Goal: Task Accomplishment & Management: Use online tool/utility

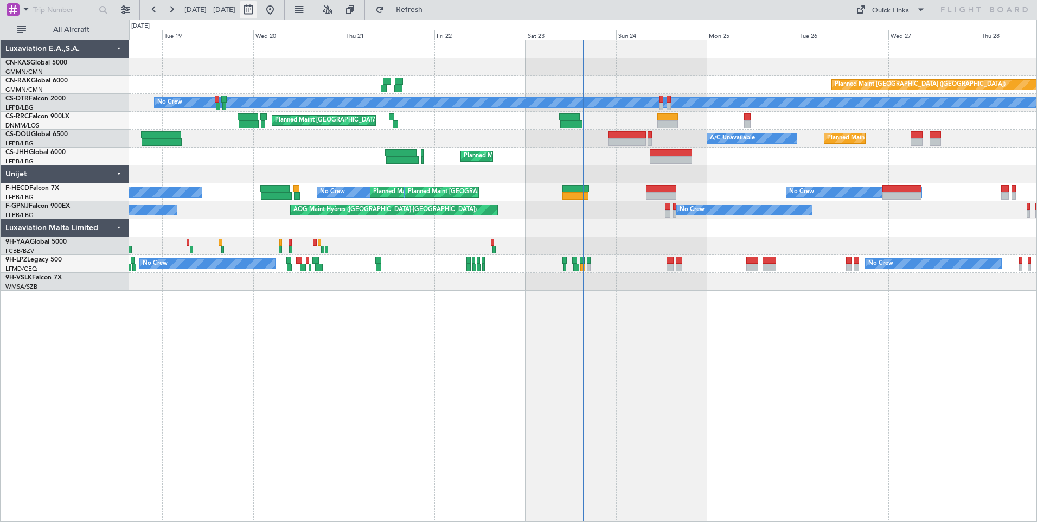
click at [257, 10] on button at bounding box center [248, 9] width 17 height 17
select select "8"
select select "2025"
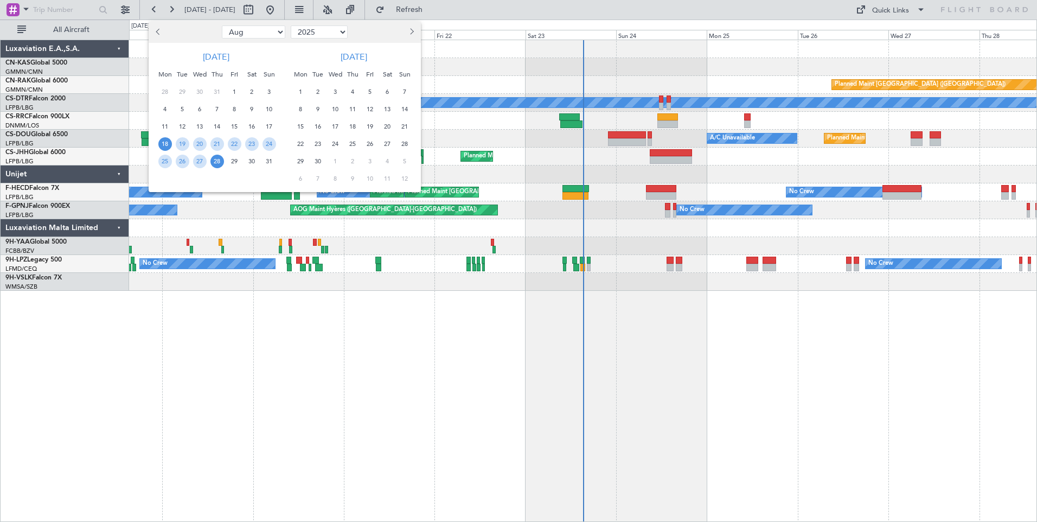
click at [163, 142] on span "18" at bounding box center [165, 144] width 14 height 14
click at [301, 92] on span "1" at bounding box center [301, 92] width 14 height 14
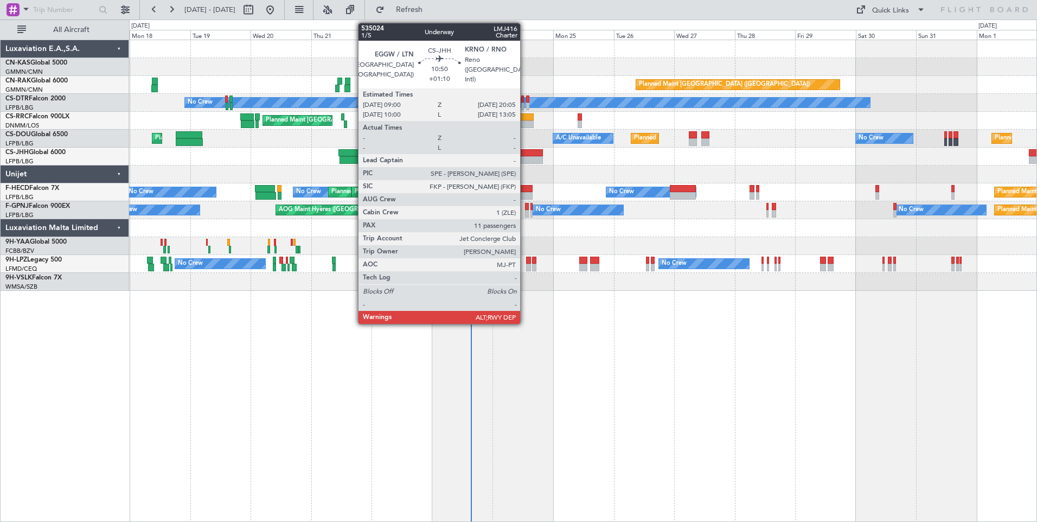
click at [525, 152] on div at bounding box center [529, 153] width 28 height 8
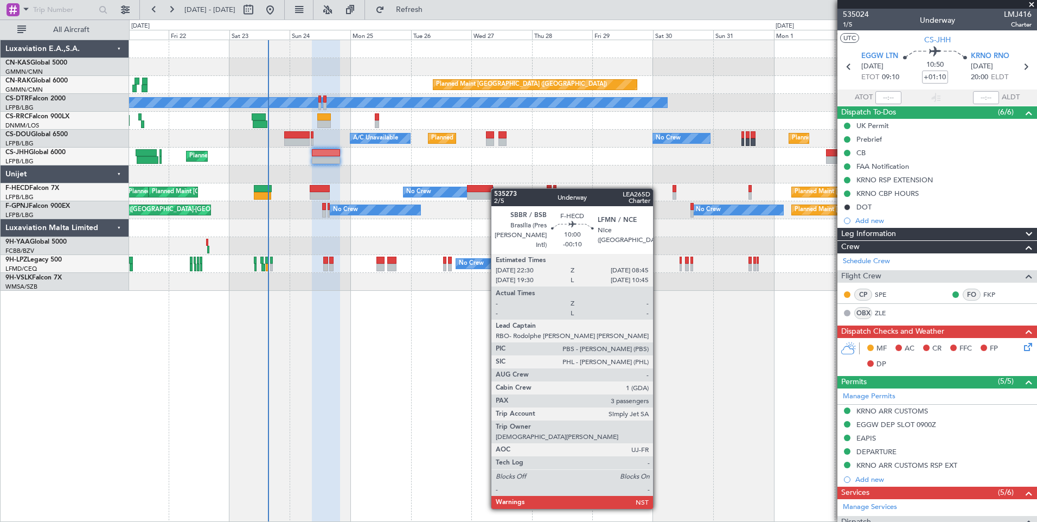
click at [492, 189] on div "Planned Maint [GEOGRAPHIC_DATA] ([GEOGRAPHIC_DATA]) No Crew Planned Maint Sofia…" at bounding box center [582, 165] width 907 height 250
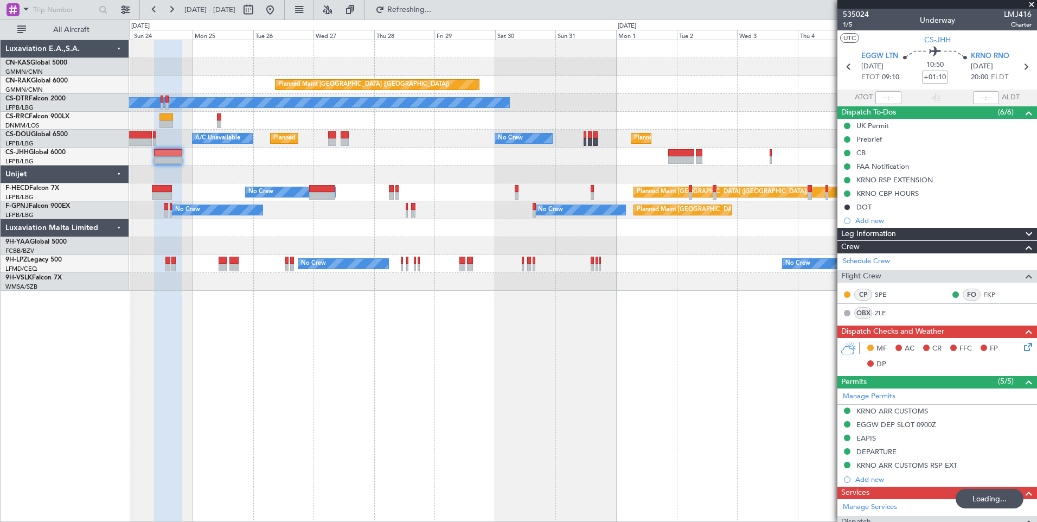
click at [621, 167] on div at bounding box center [582, 174] width 907 height 18
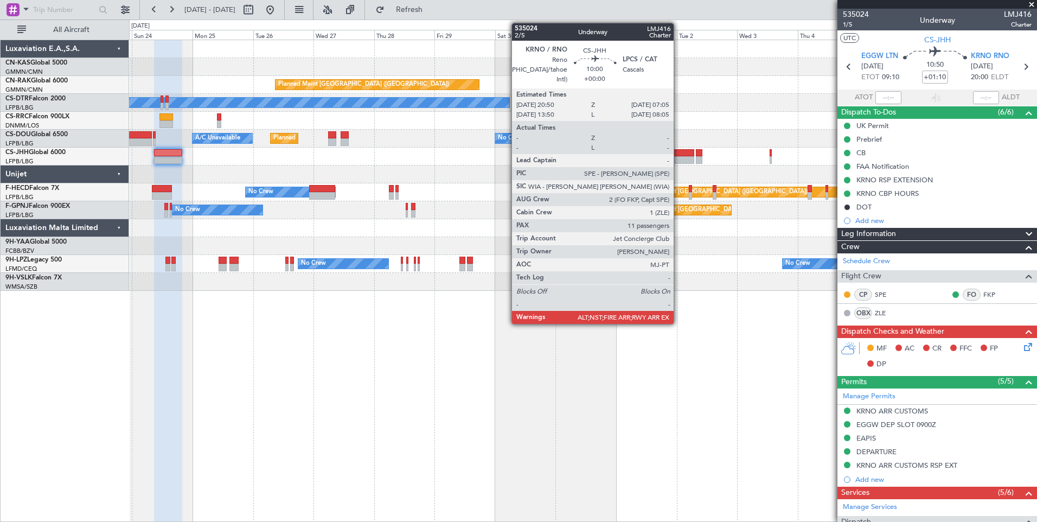
click at [678, 155] on div at bounding box center [681, 153] width 26 height 8
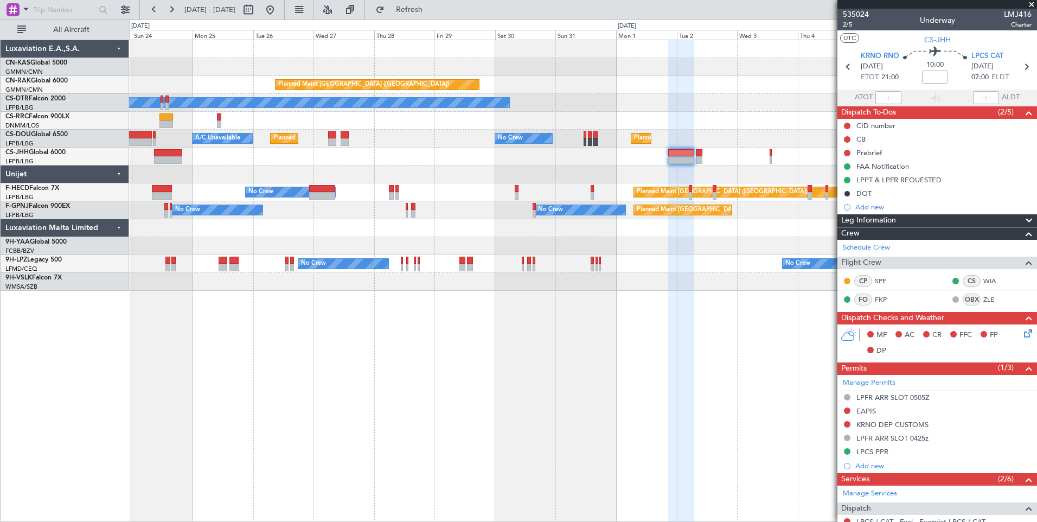
click at [1032, 4] on span at bounding box center [1031, 5] width 11 height 10
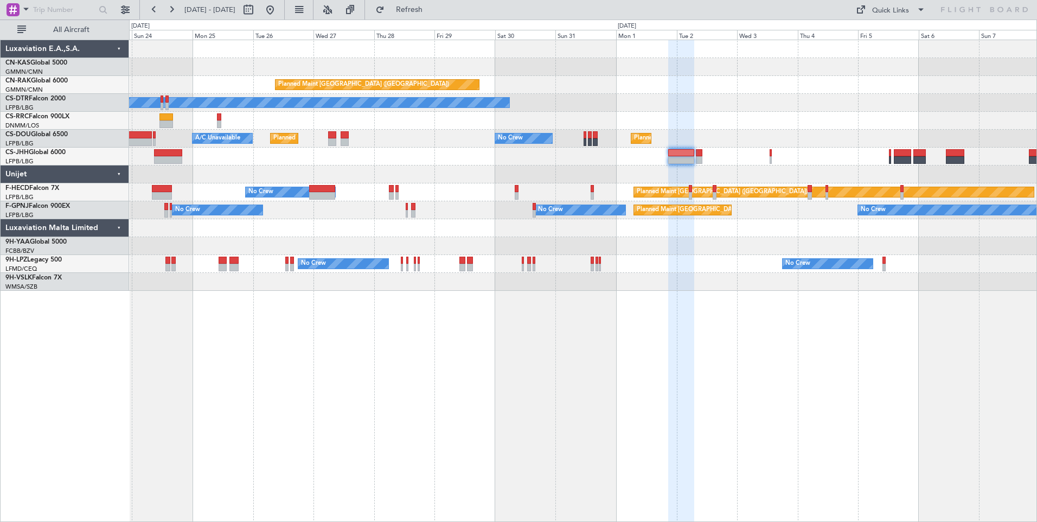
type input "0"
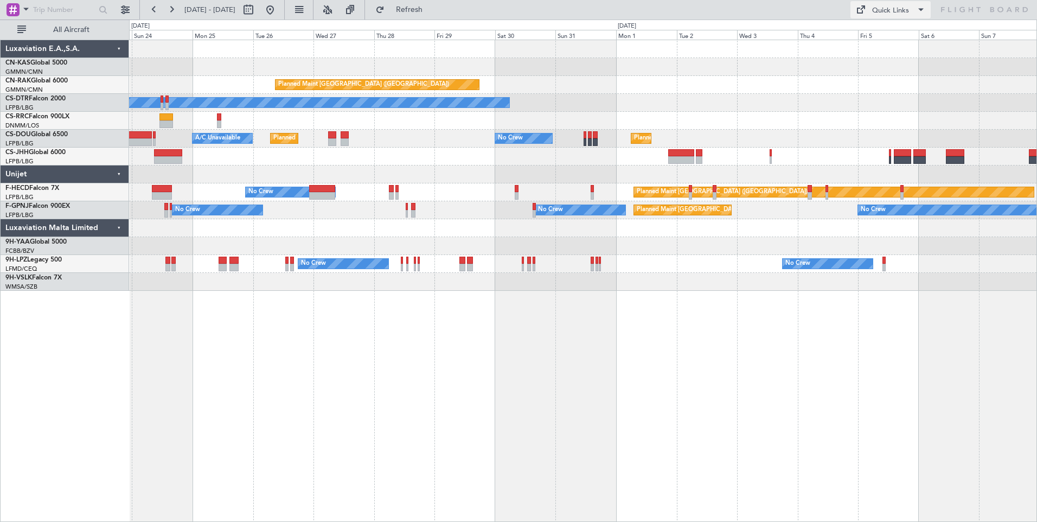
click at [901, 11] on div "Quick Links" at bounding box center [890, 10] width 37 height 11
click at [897, 63] on button "Crew Board" at bounding box center [890, 62] width 81 height 26
